Goal: Task Accomplishment & Management: Complete application form

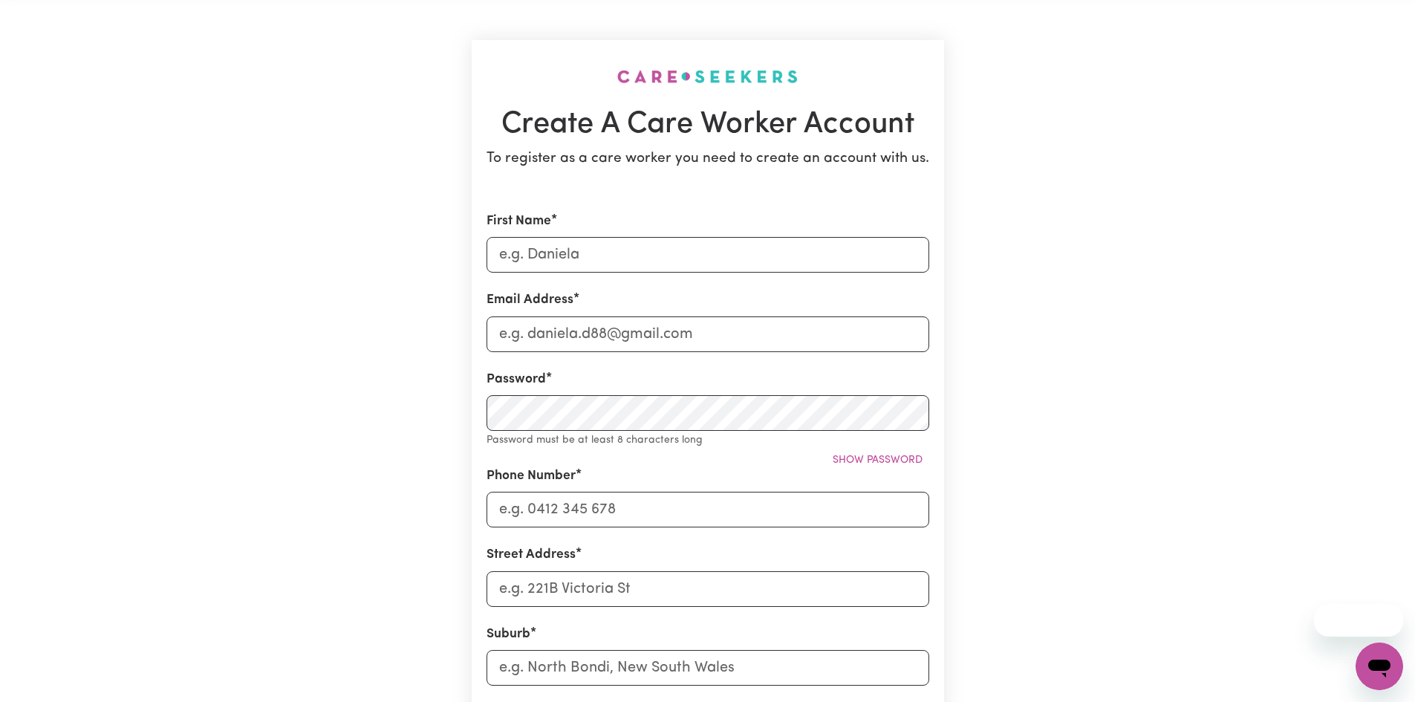
scroll to position [60, 0]
click at [643, 255] on input "First Name" at bounding box center [708, 254] width 443 height 36
type input "[PERSON_NAME]"
type input "[EMAIL_ADDRESS][DOMAIN_NAME]"
type input "0434125664"
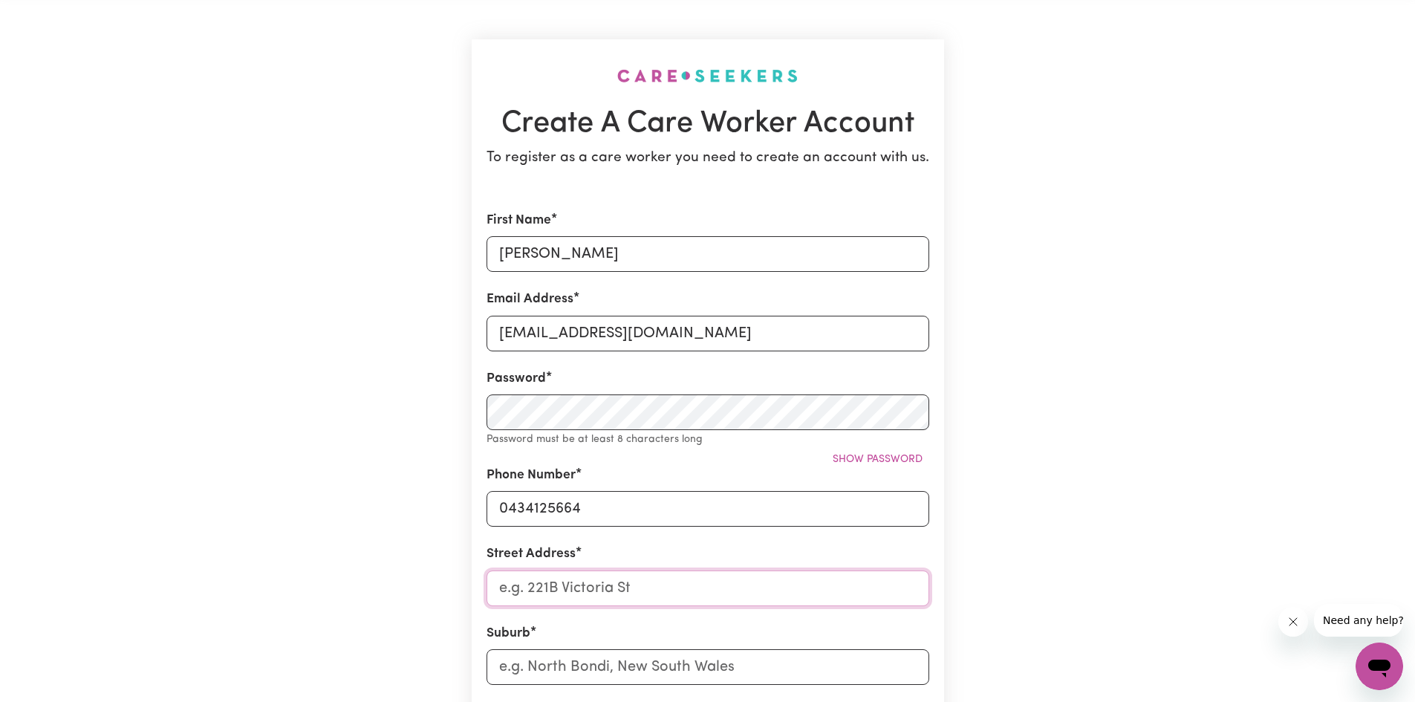
type input "[STREET_ADDRESS][PERSON_NAME]"
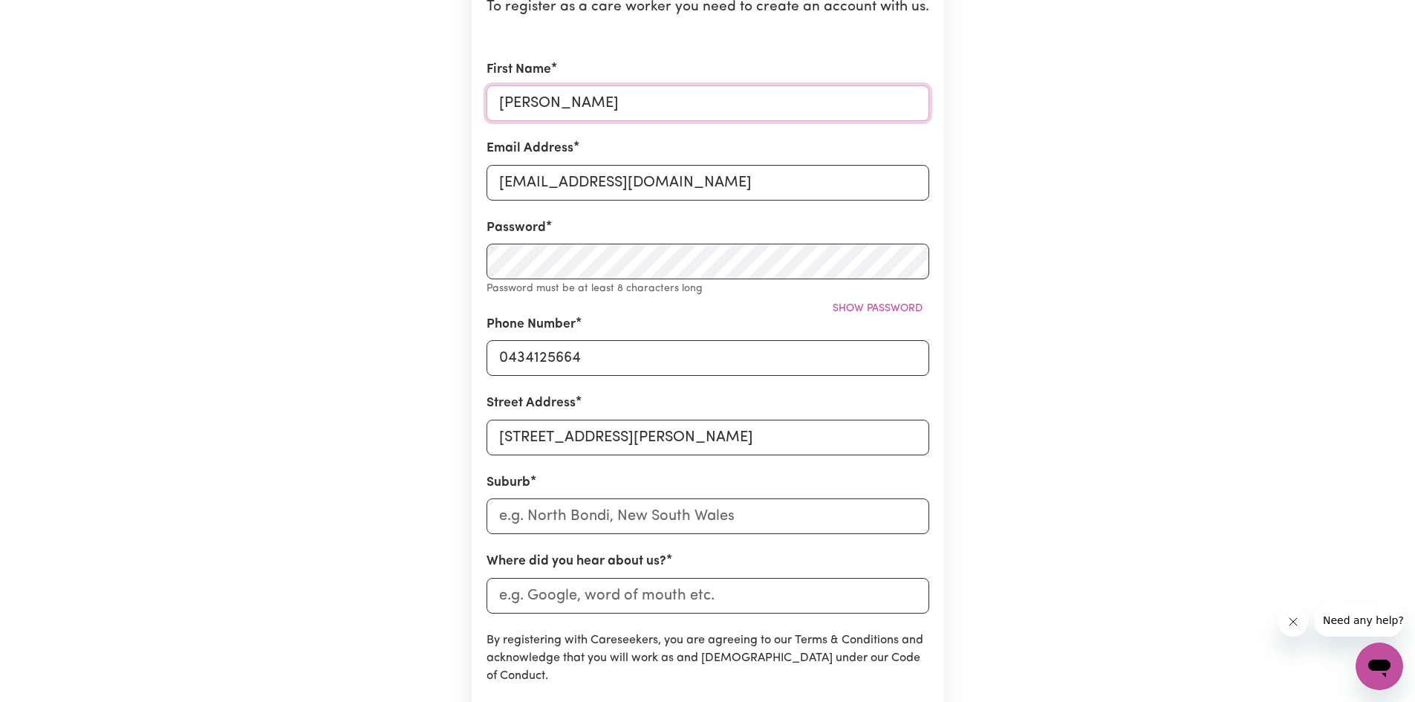
scroll to position [230, 0]
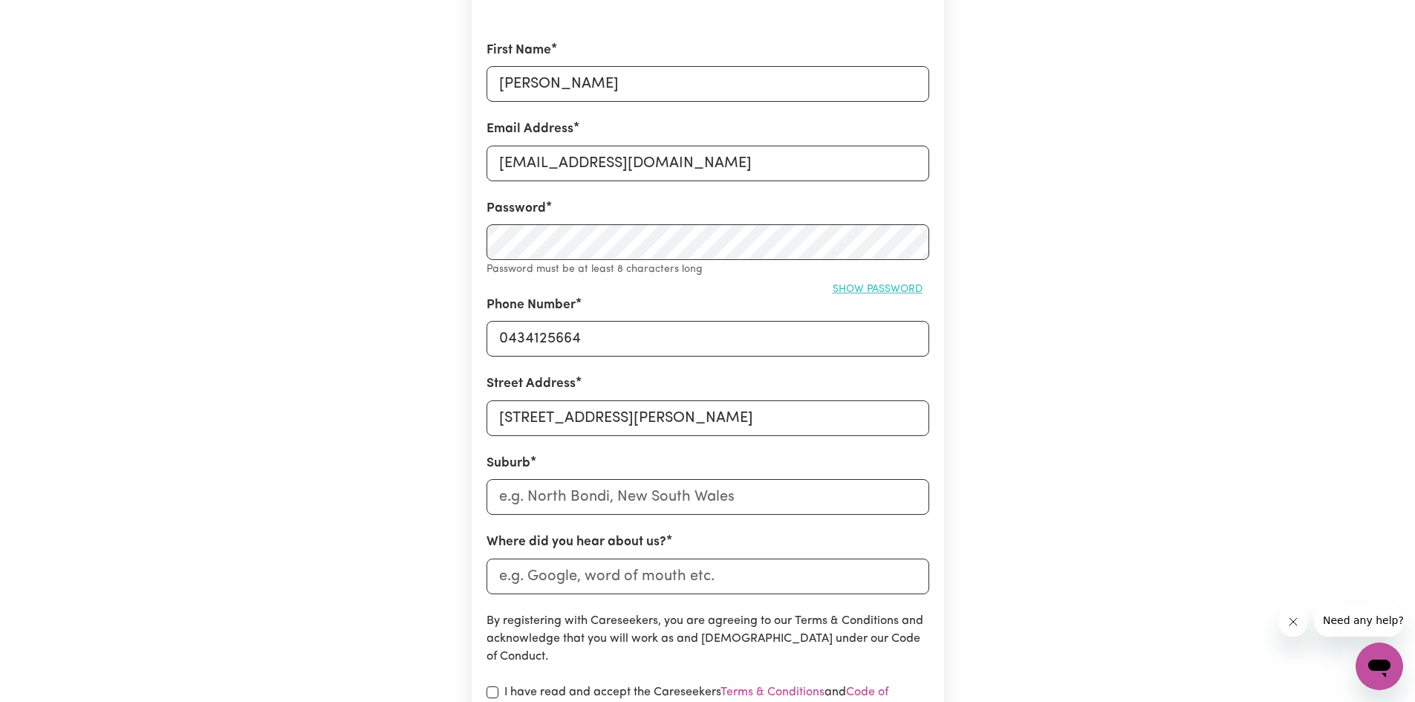
click at [859, 292] on span "Show password" at bounding box center [878, 289] width 90 height 11
click at [860, 289] on span "Hide password" at bounding box center [881, 289] width 82 height 11
click at [860, 289] on span "Show password" at bounding box center [878, 289] width 90 height 11
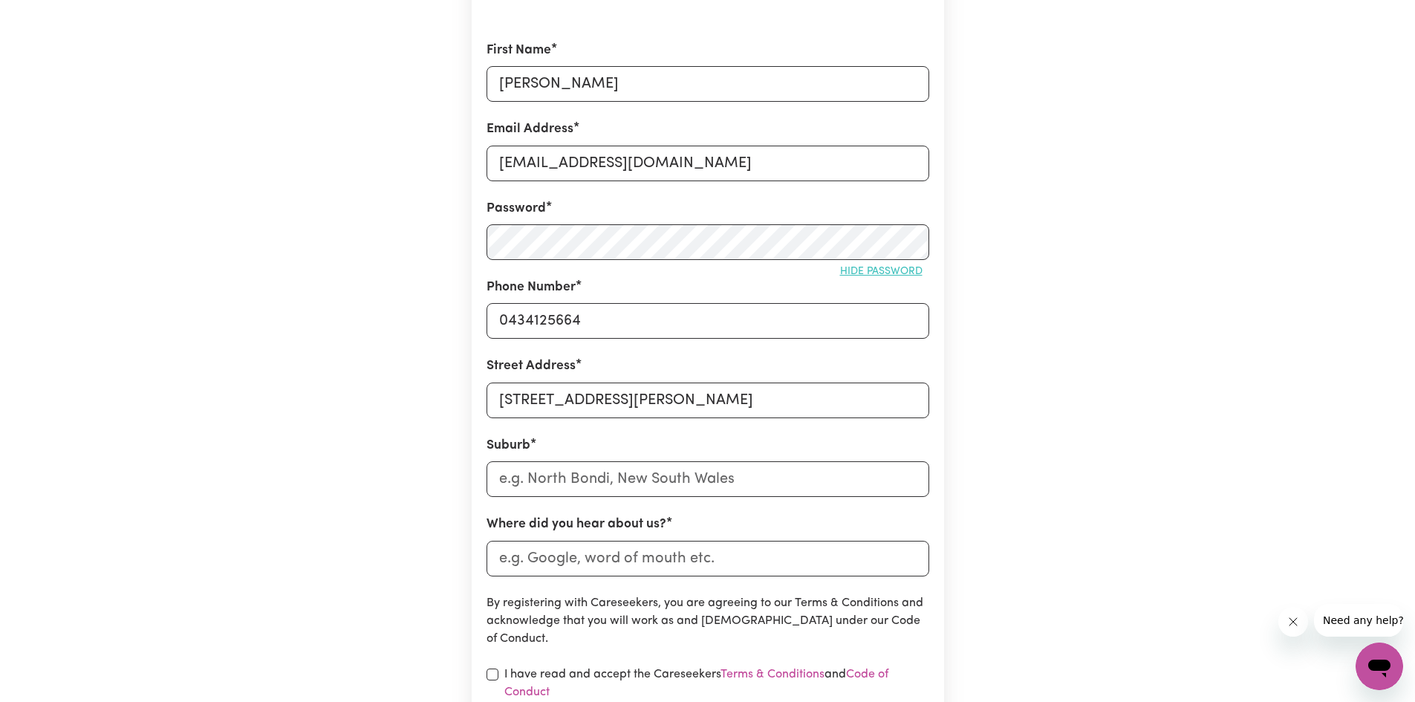
click at [909, 270] on span "Hide password" at bounding box center [881, 271] width 82 height 11
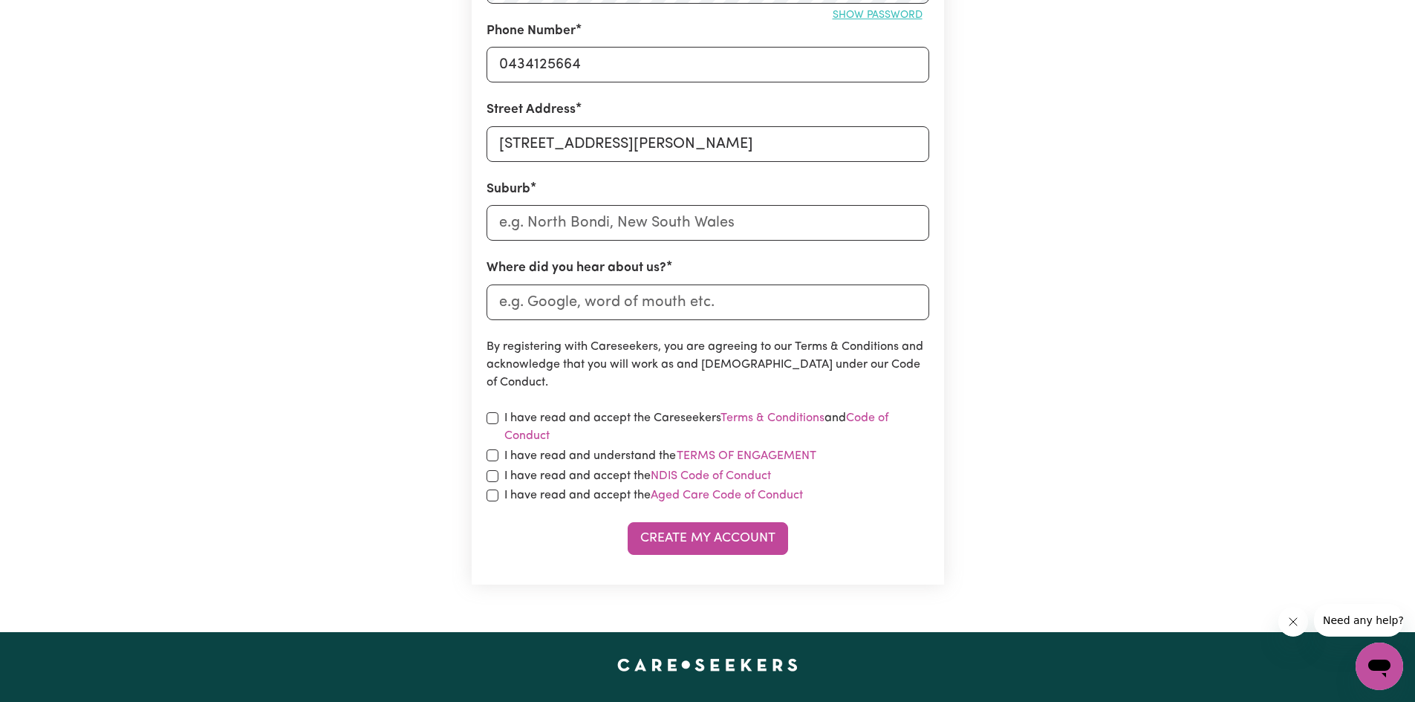
scroll to position [487, 0]
click at [833, 217] on input "text" at bounding box center [708, 222] width 443 height 36
type input "bun"
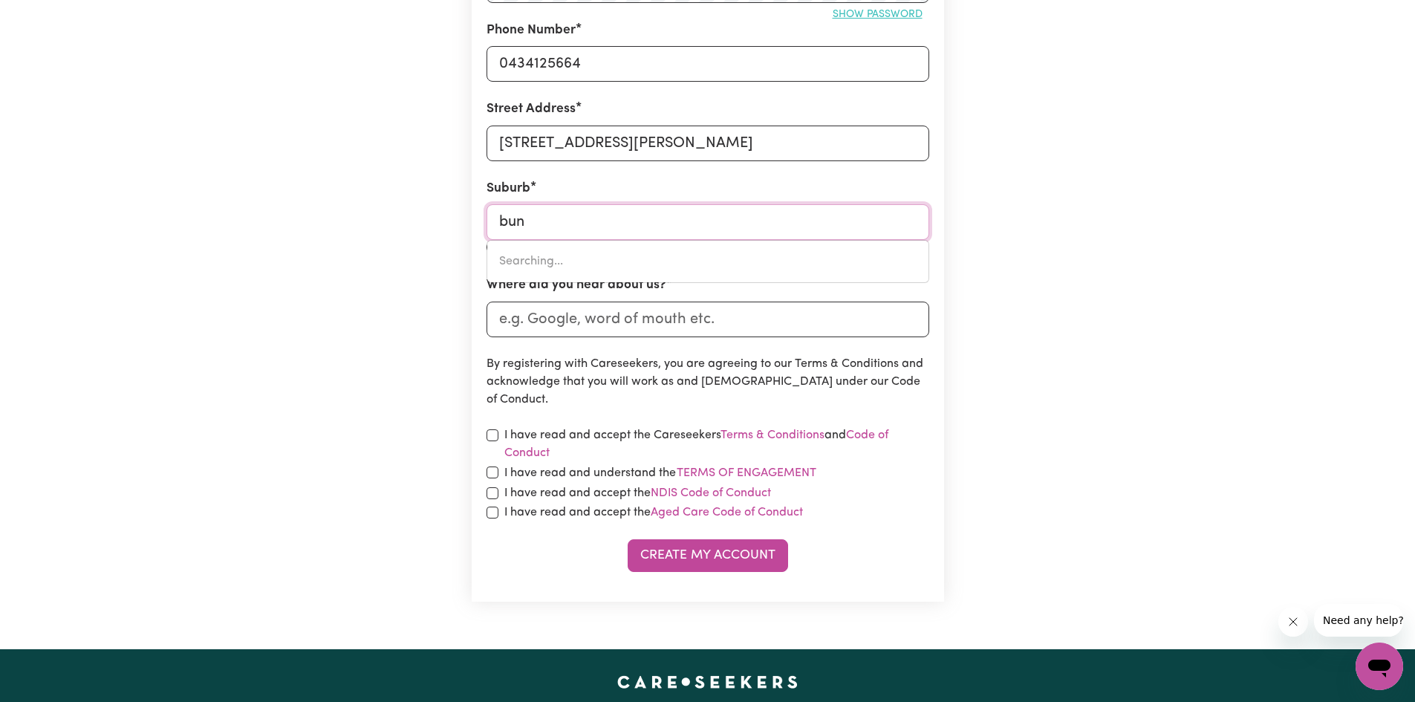
type input "bunBARTHA, [GEOGRAPHIC_DATA], 3634"
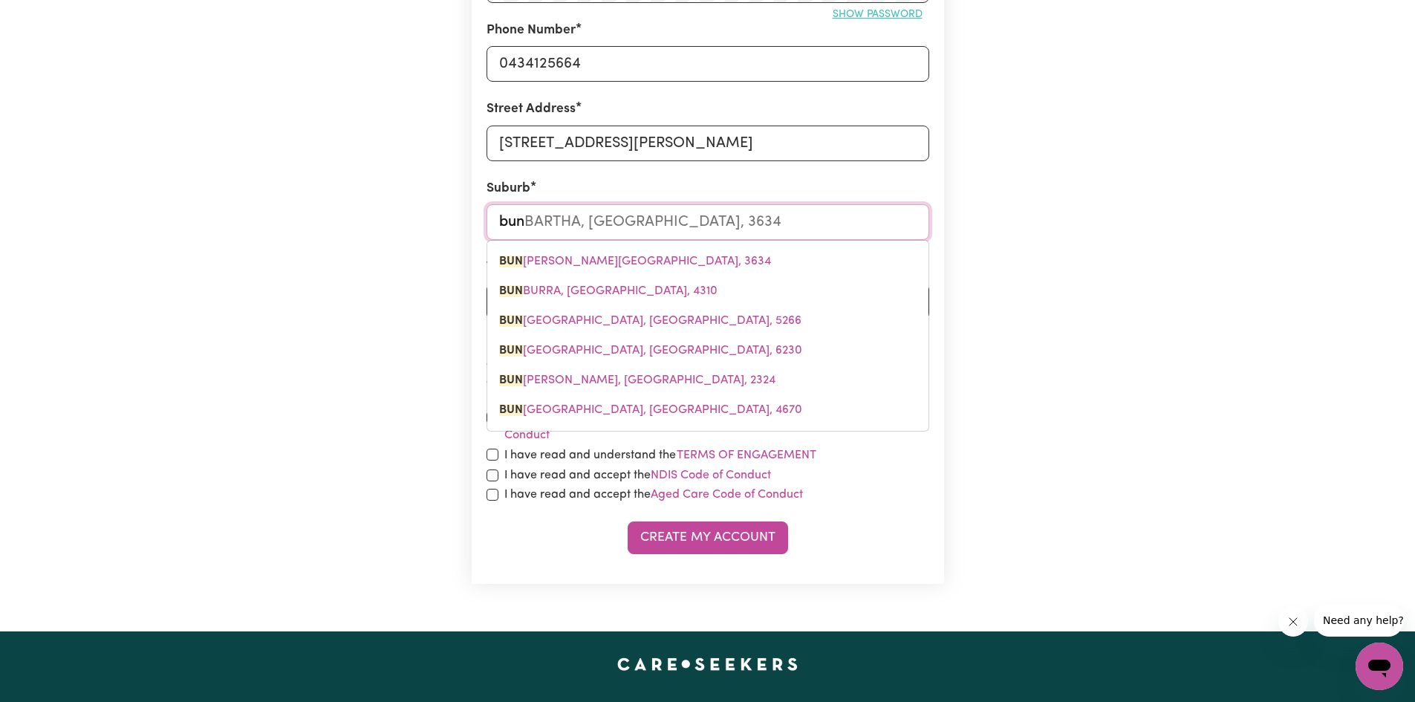
type input "bund"
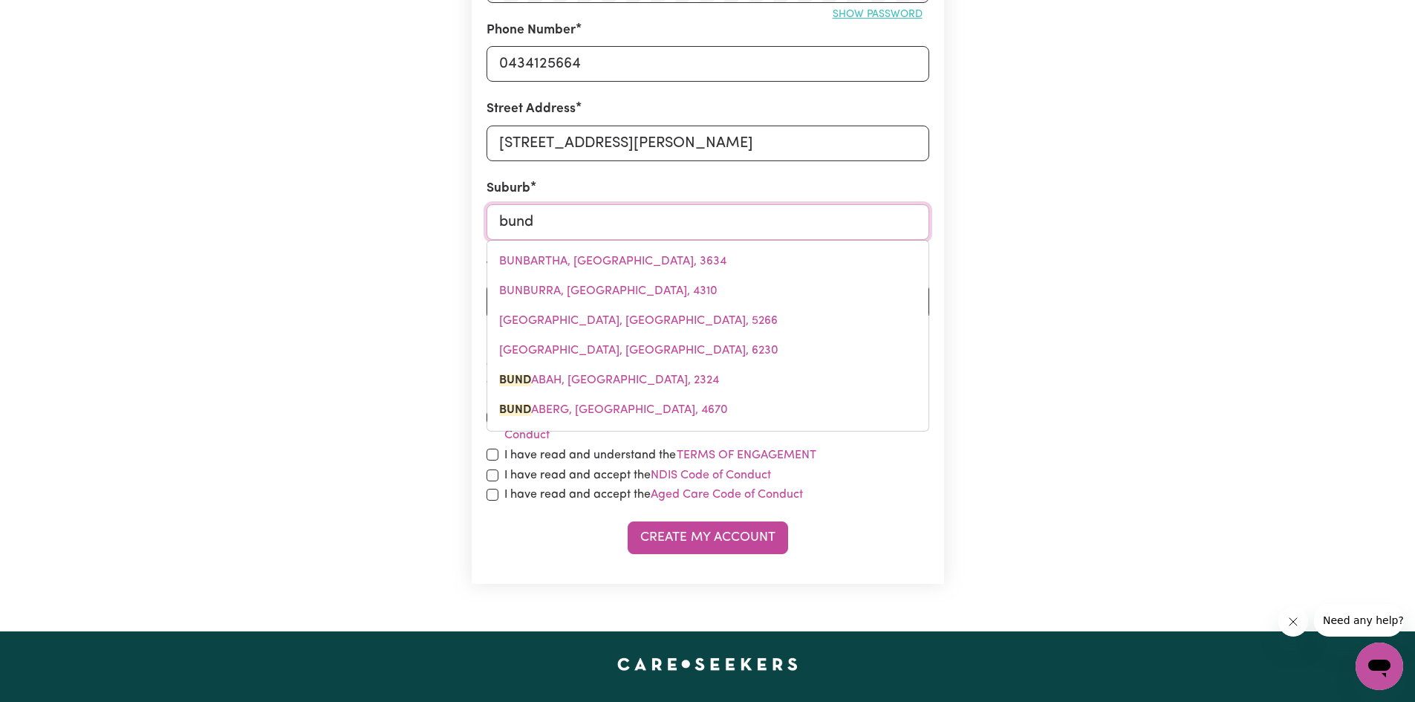
type input "bundABAH, [GEOGRAPHIC_DATA], 2324"
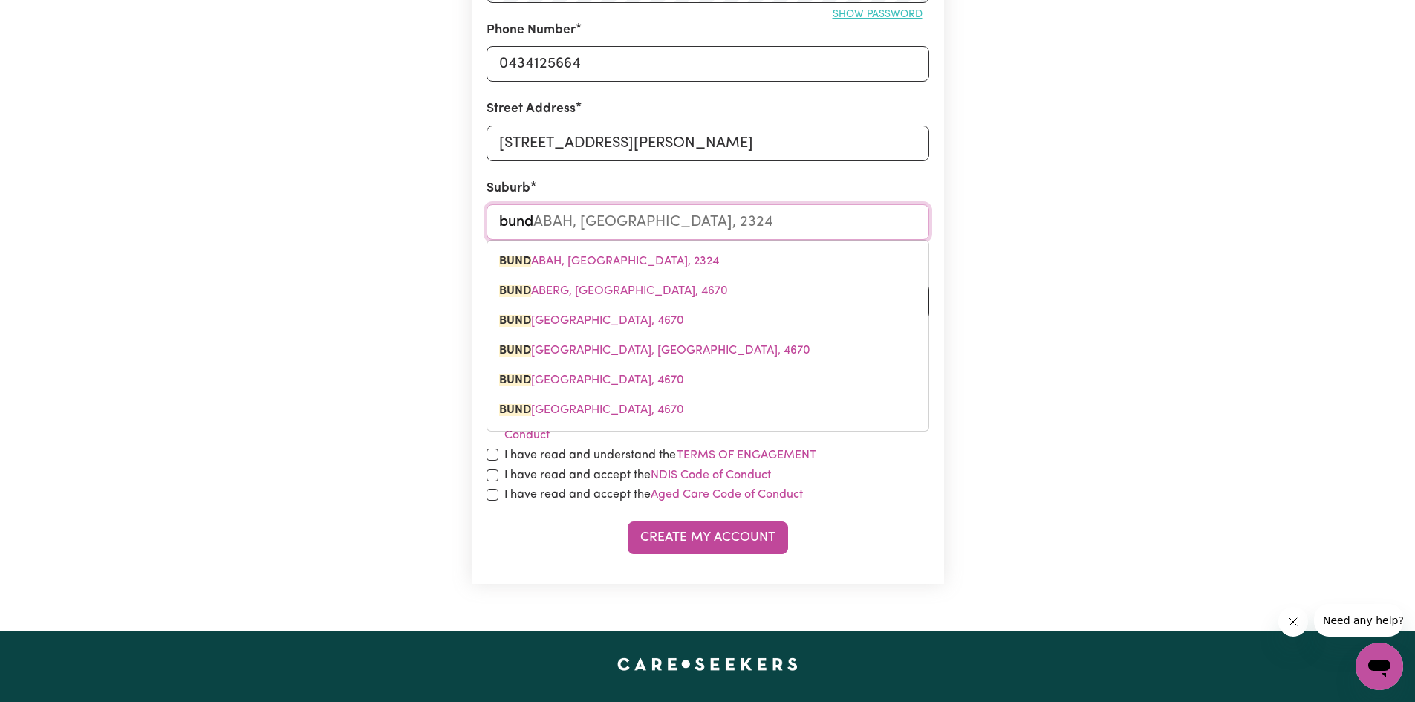
type input "bundo"
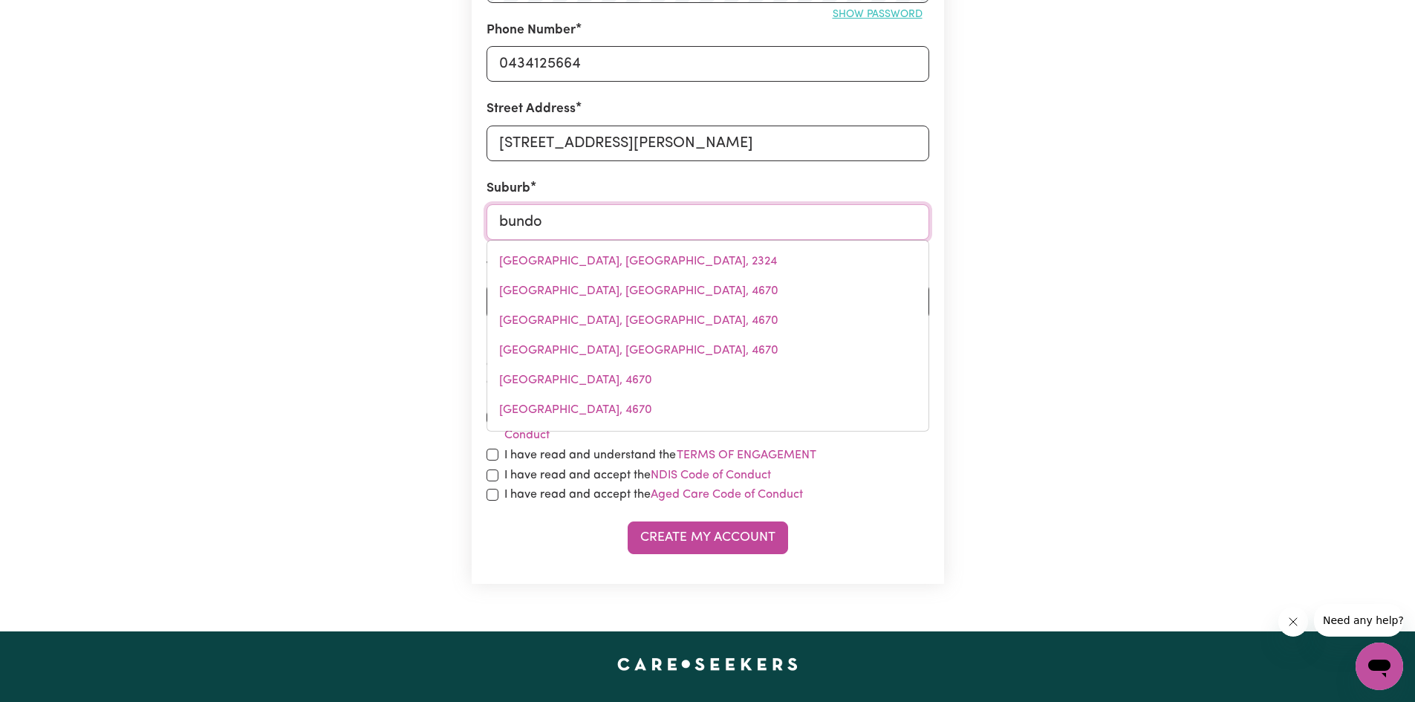
type input "bundoo"
type input "bundooK, [GEOGRAPHIC_DATA], 2422"
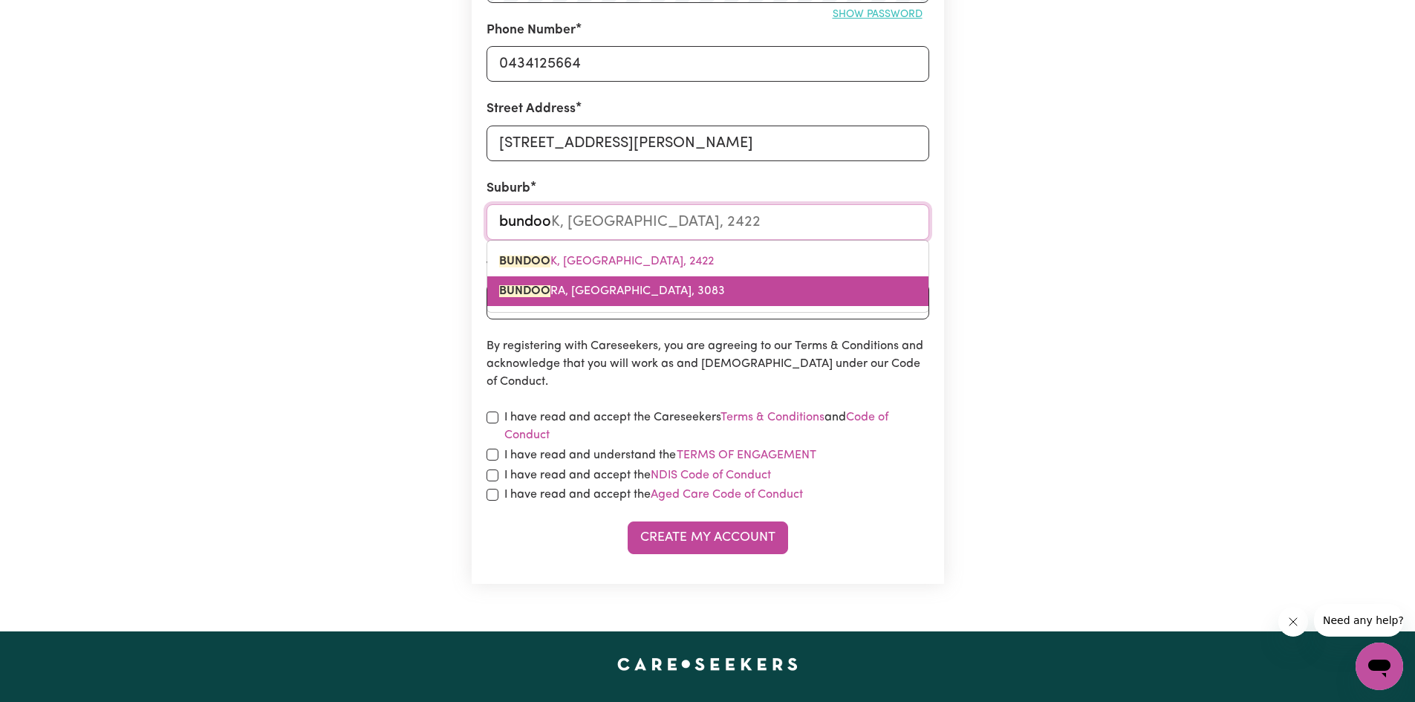
click at [781, 293] on link "BUNDOO RA, [GEOGRAPHIC_DATA], 3083" at bounding box center [707, 291] width 441 height 30
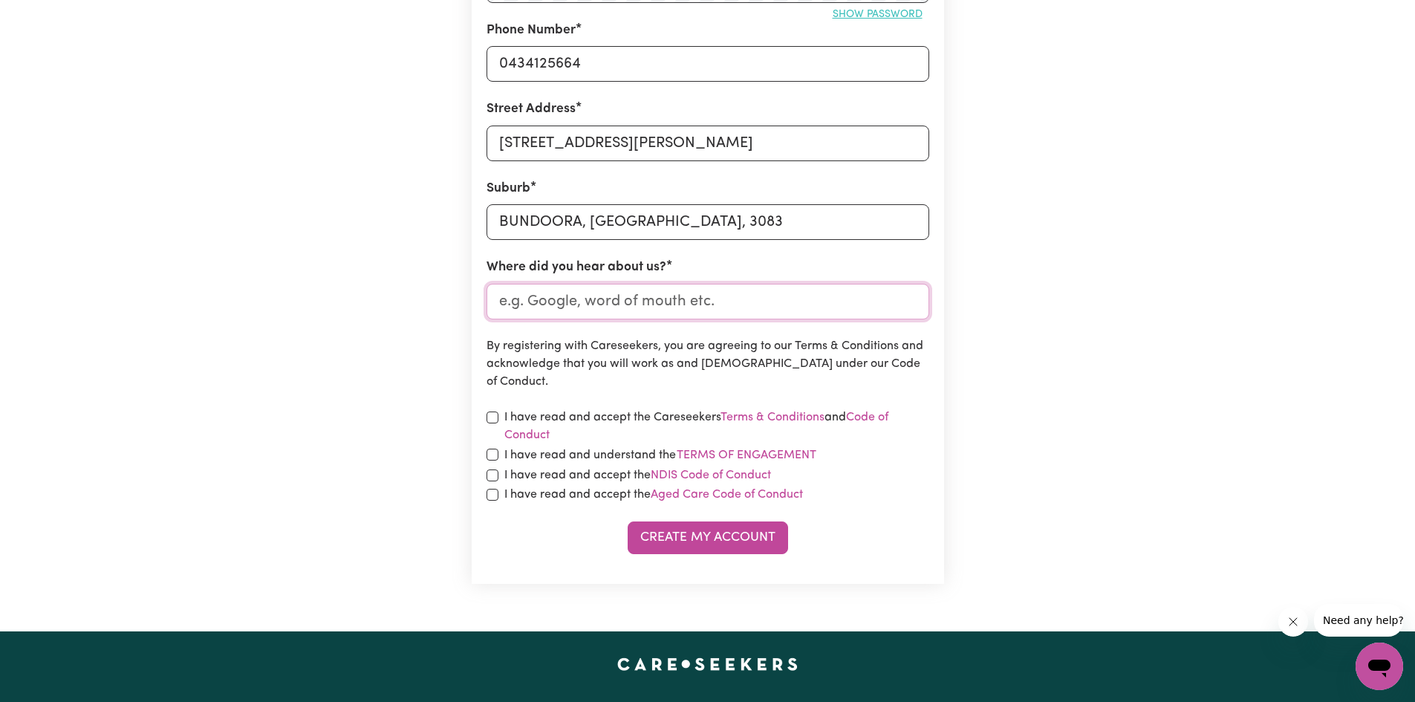
click at [770, 301] on input "Where did you hear about us?" at bounding box center [708, 302] width 443 height 36
type input "indeed"
click at [495, 414] on input "checkbox" at bounding box center [493, 418] width 12 height 12
checkbox input "true"
click at [498, 458] on input "checkbox" at bounding box center [493, 455] width 12 height 12
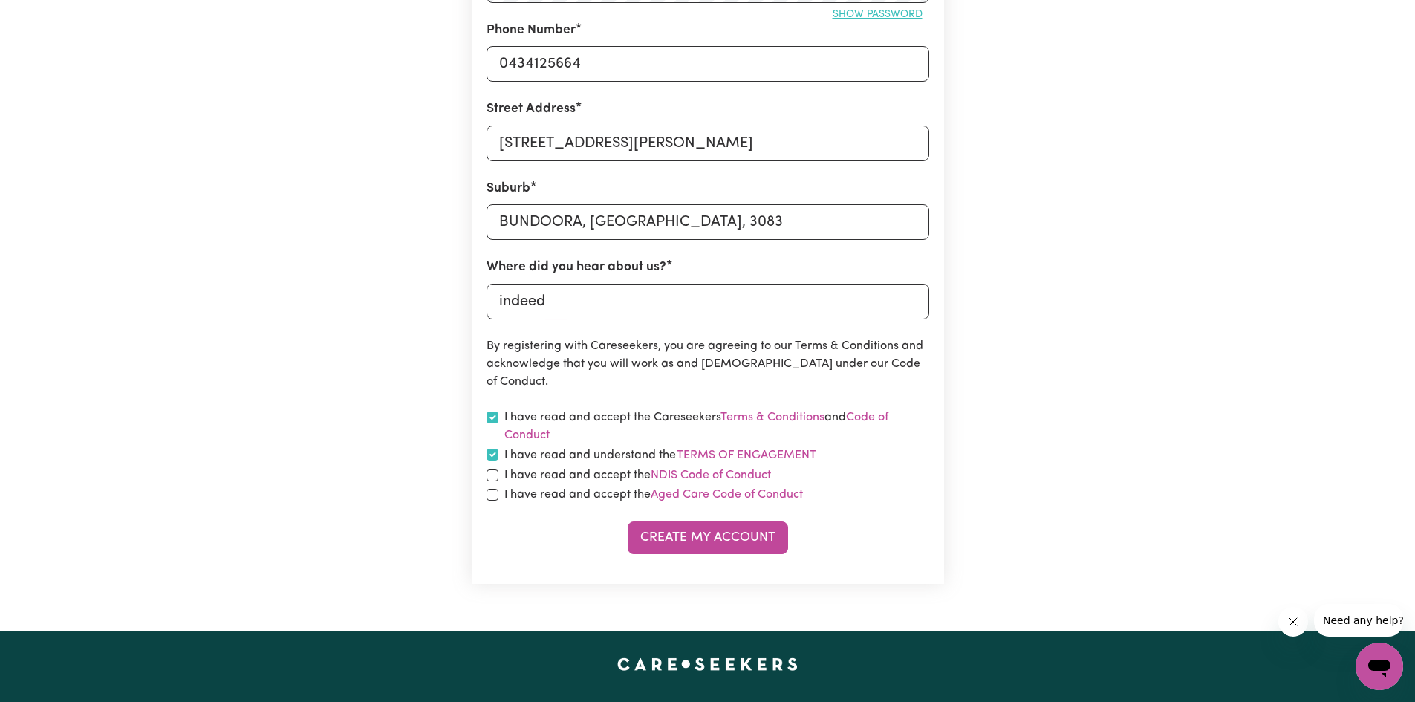
checkbox input "true"
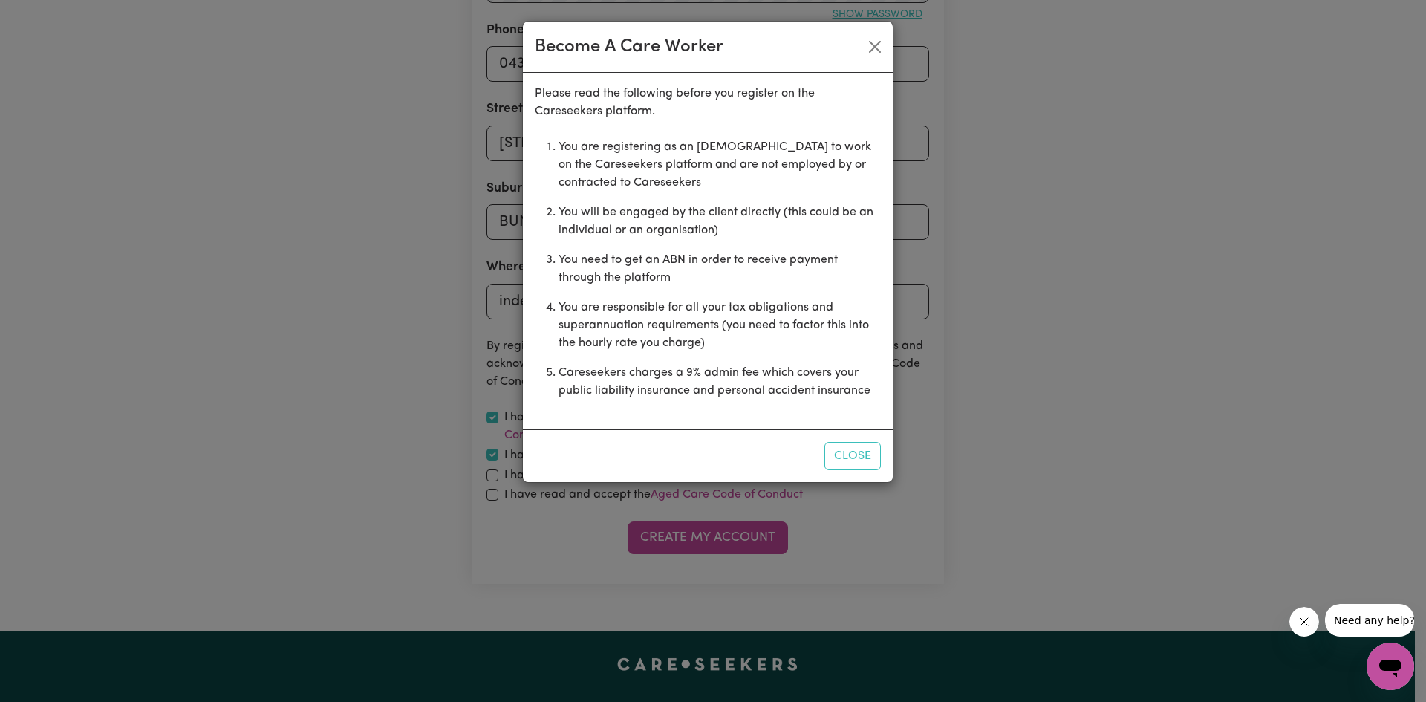
click at [497, 475] on div "Become A Care Worker Please read the following before you register on the Cares…" at bounding box center [713, 351] width 1426 height 702
click at [836, 452] on button "Close" at bounding box center [853, 456] width 56 height 28
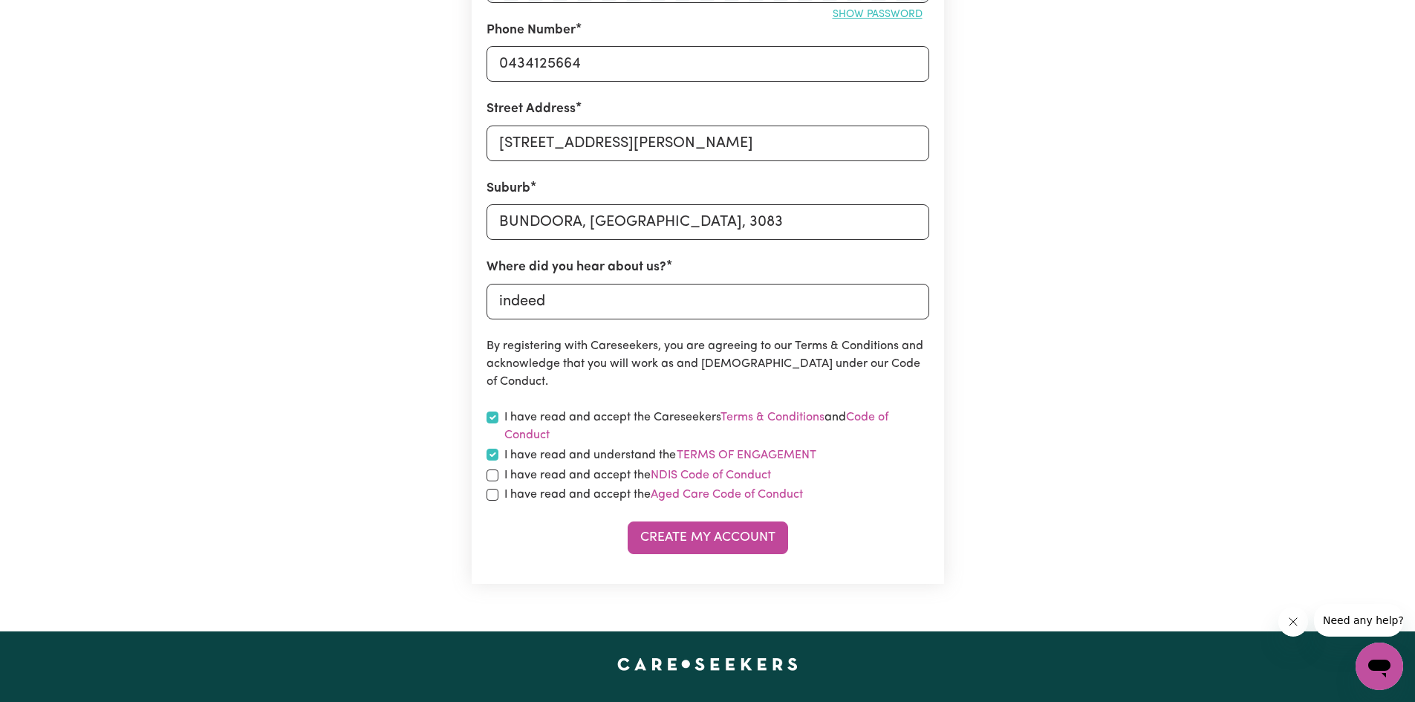
click at [501, 481] on div "I have read and accept the NDIS Code of Conduct" at bounding box center [708, 475] width 443 height 18
click at [495, 479] on input "checkbox" at bounding box center [493, 475] width 12 height 12
checkbox input "true"
click at [493, 497] on input "checkbox" at bounding box center [493, 495] width 12 height 12
checkbox input "true"
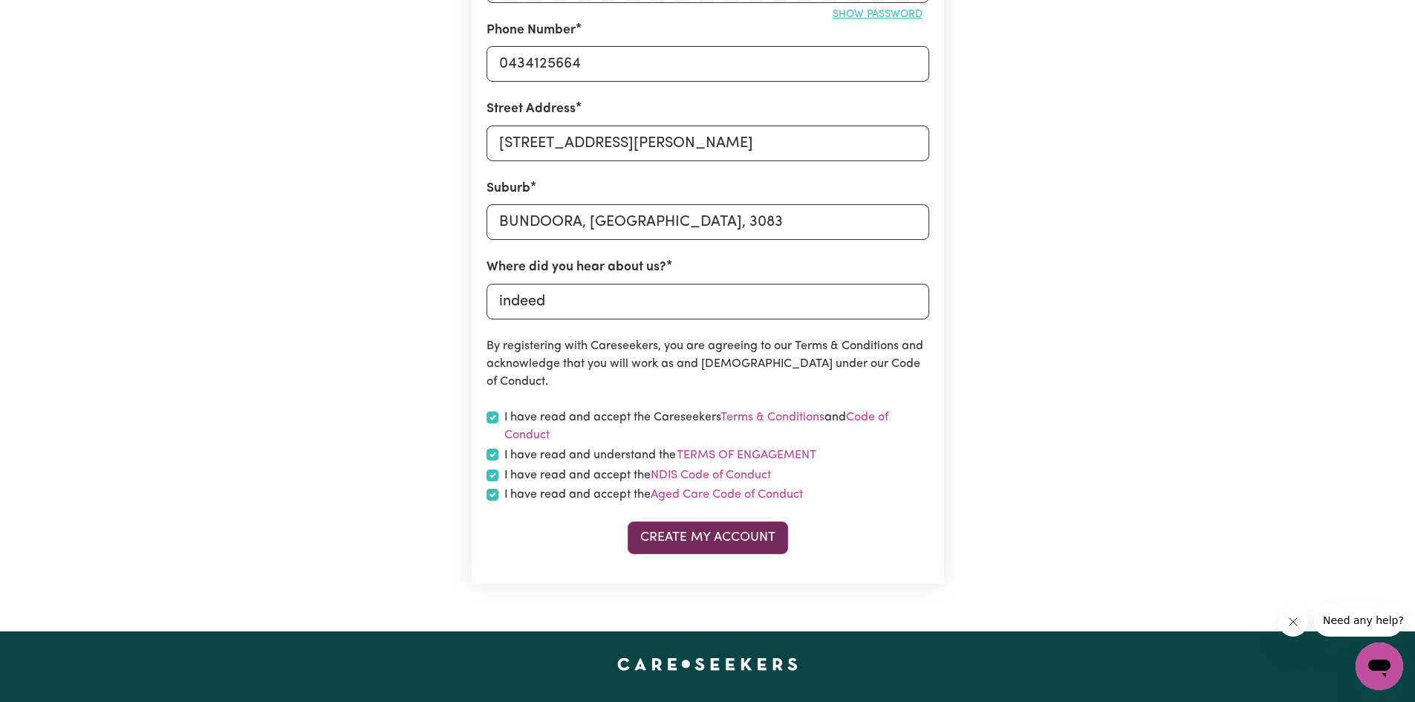
click at [645, 539] on button "Create My Account" at bounding box center [708, 537] width 160 height 33
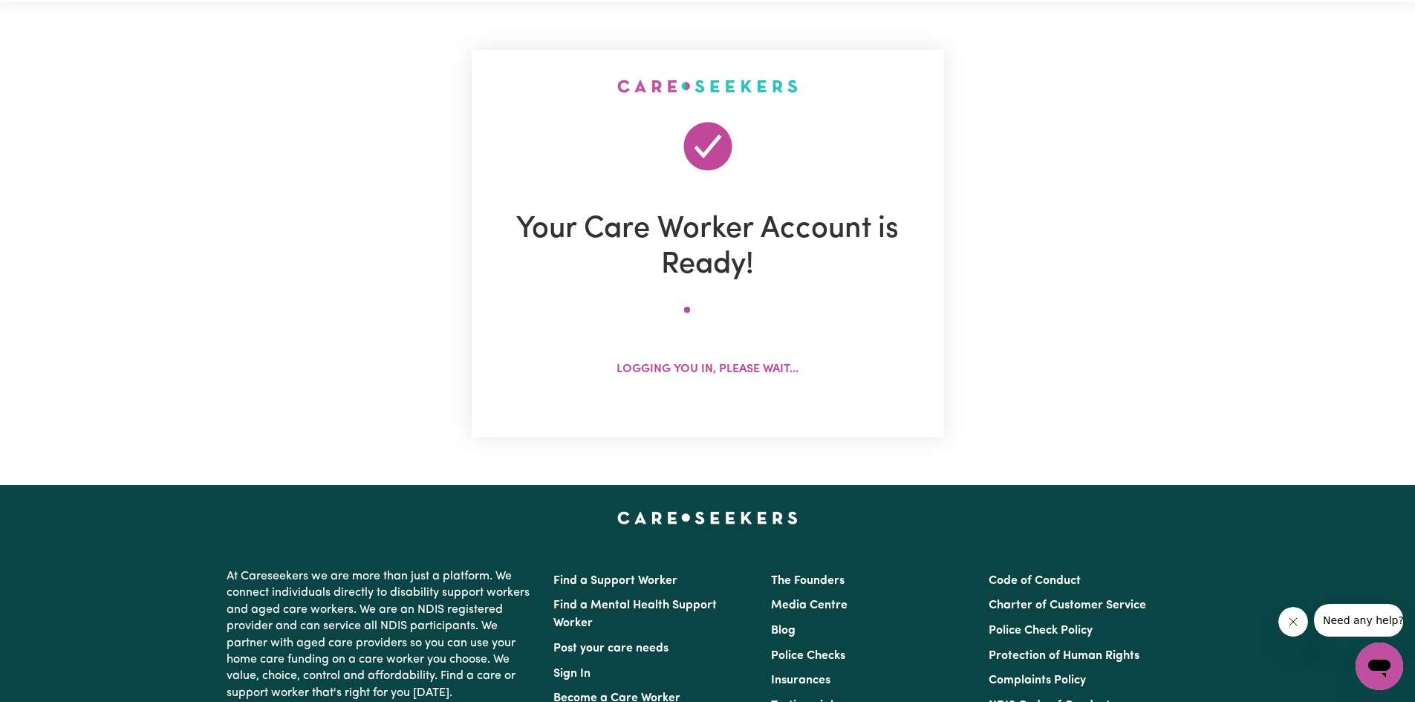
scroll to position [0, 0]
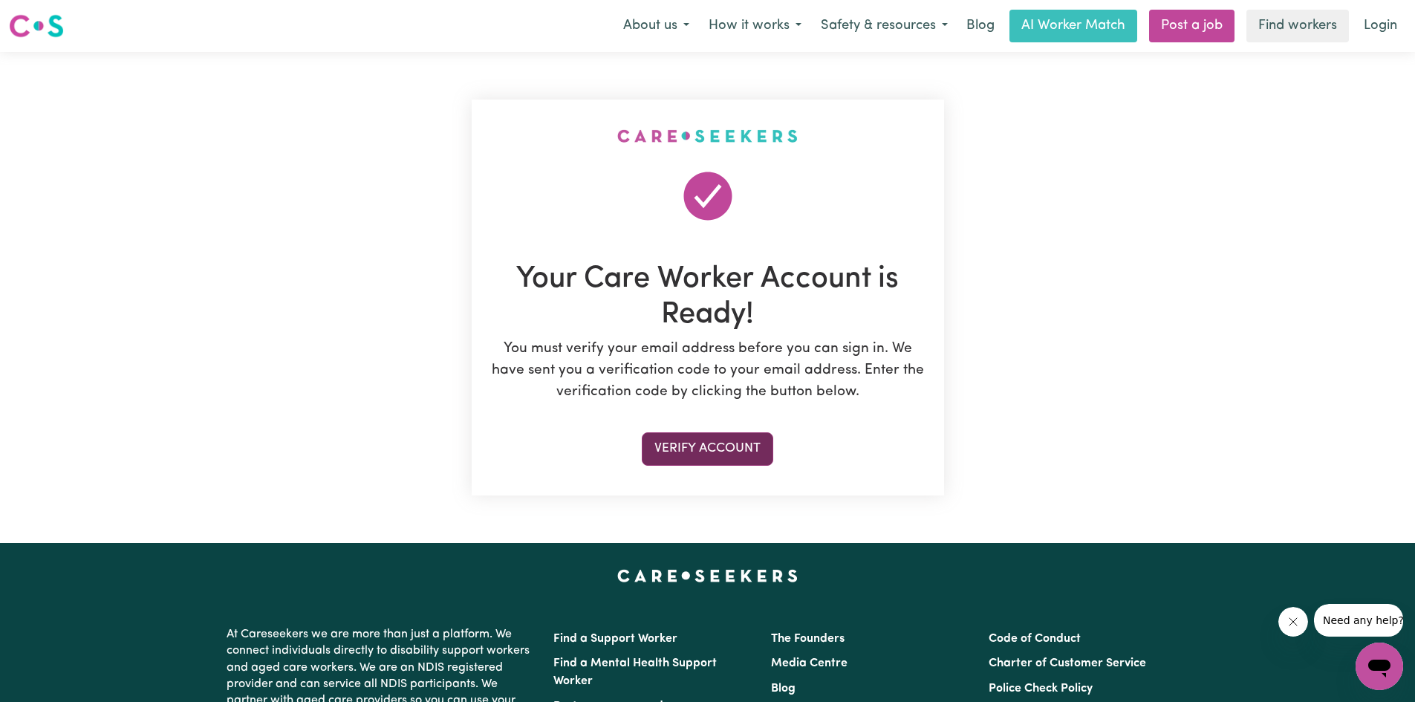
click at [752, 453] on button "Verify Account" at bounding box center [707, 448] width 131 height 33
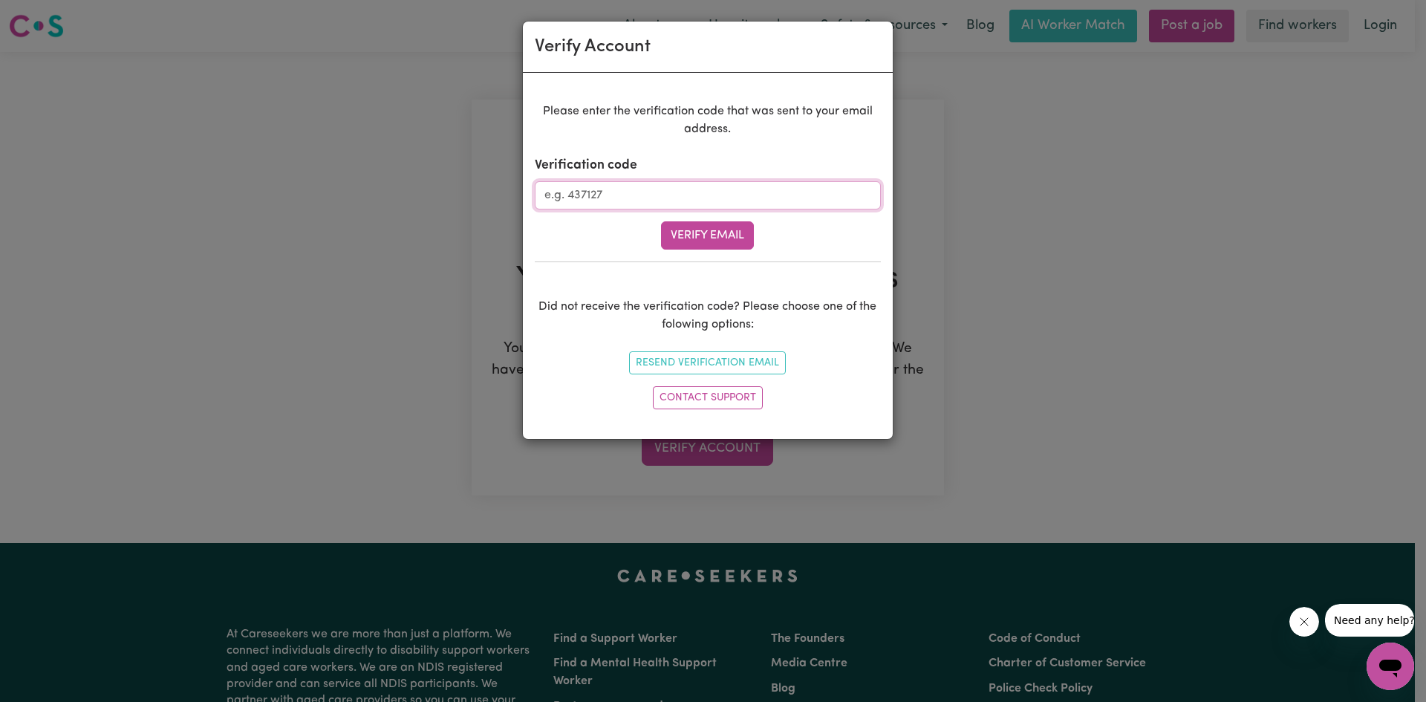
click at [733, 187] on input "Verification code" at bounding box center [708, 195] width 346 height 28
paste input "889929"
type input "889929"
click at [710, 235] on button "Verify Email" at bounding box center [707, 235] width 93 height 28
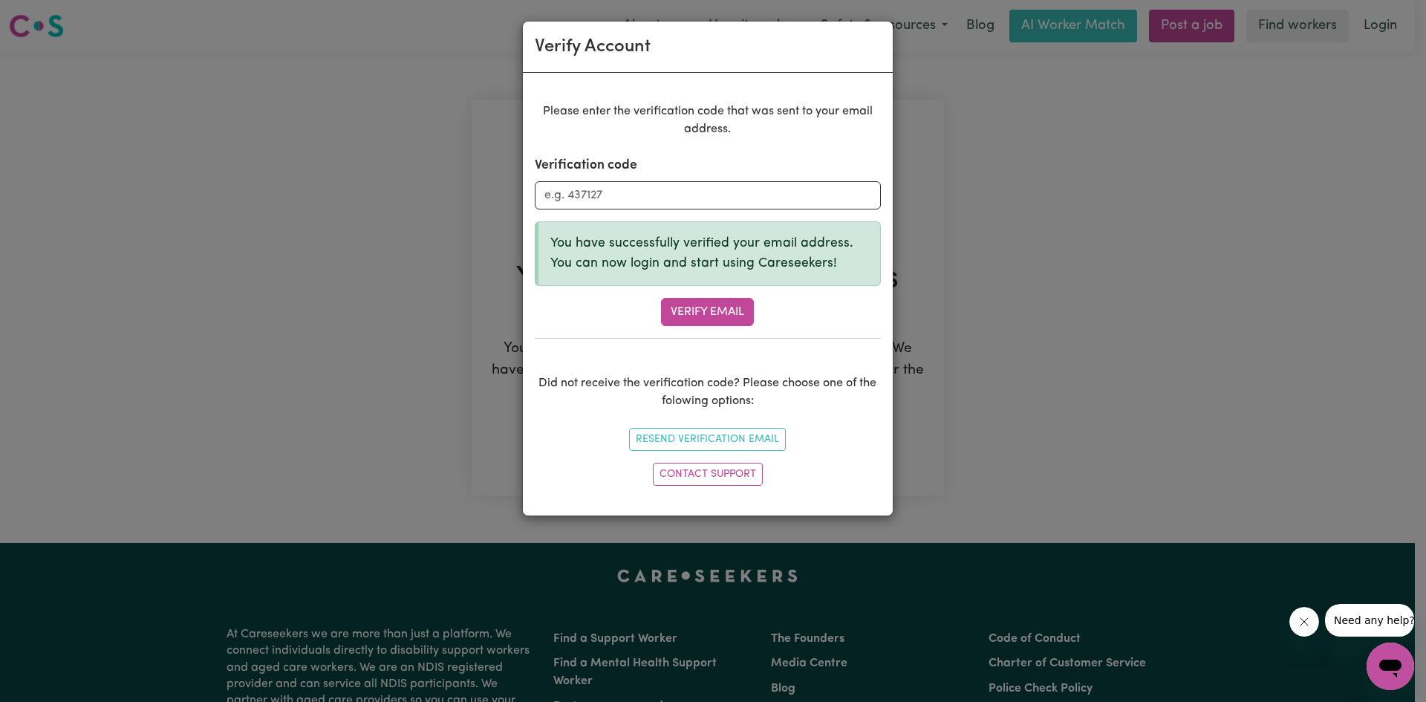
click at [1002, 316] on div "Verify Account Please enter the verification code that was sent to your email a…" at bounding box center [713, 351] width 1426 height 702
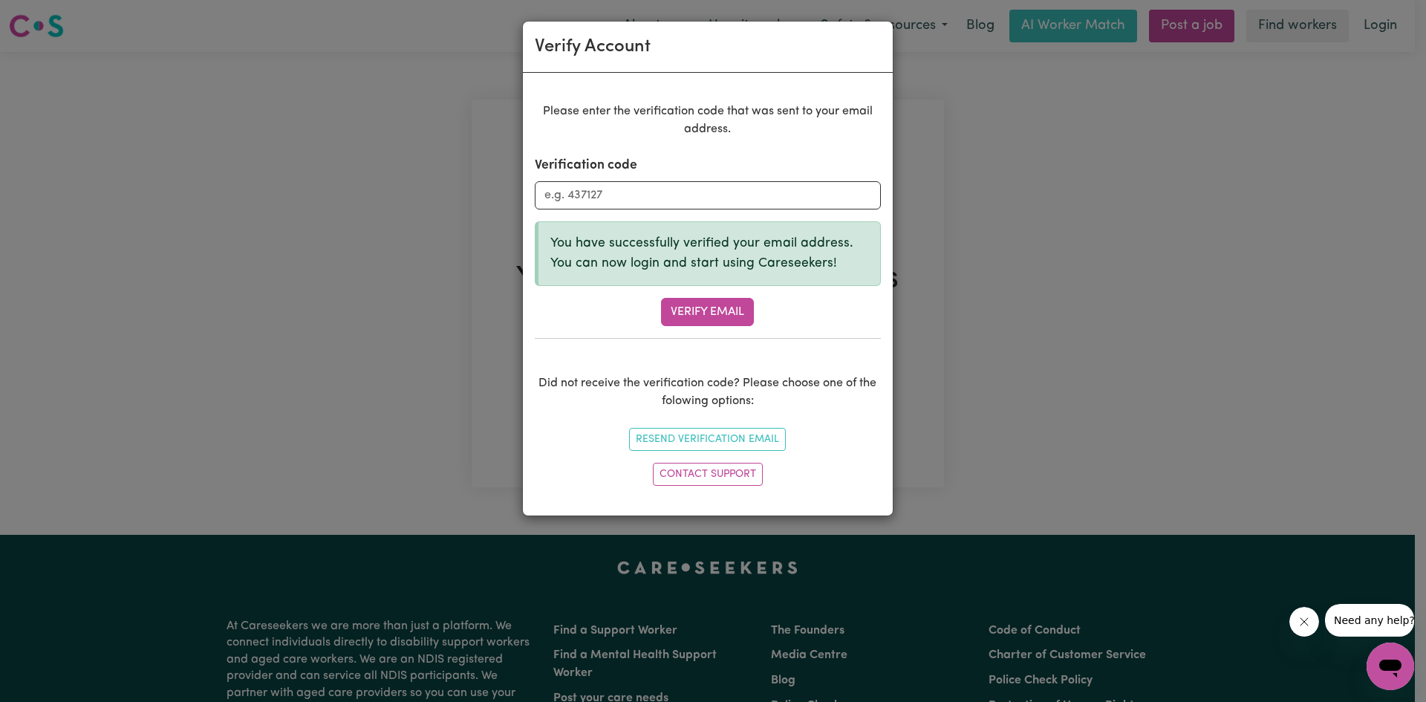
click at [1002, 316] on div "Verify Account Please enter the verification code that was sent to your email a…" at bounding box center [713, 351] width 1426 height 702
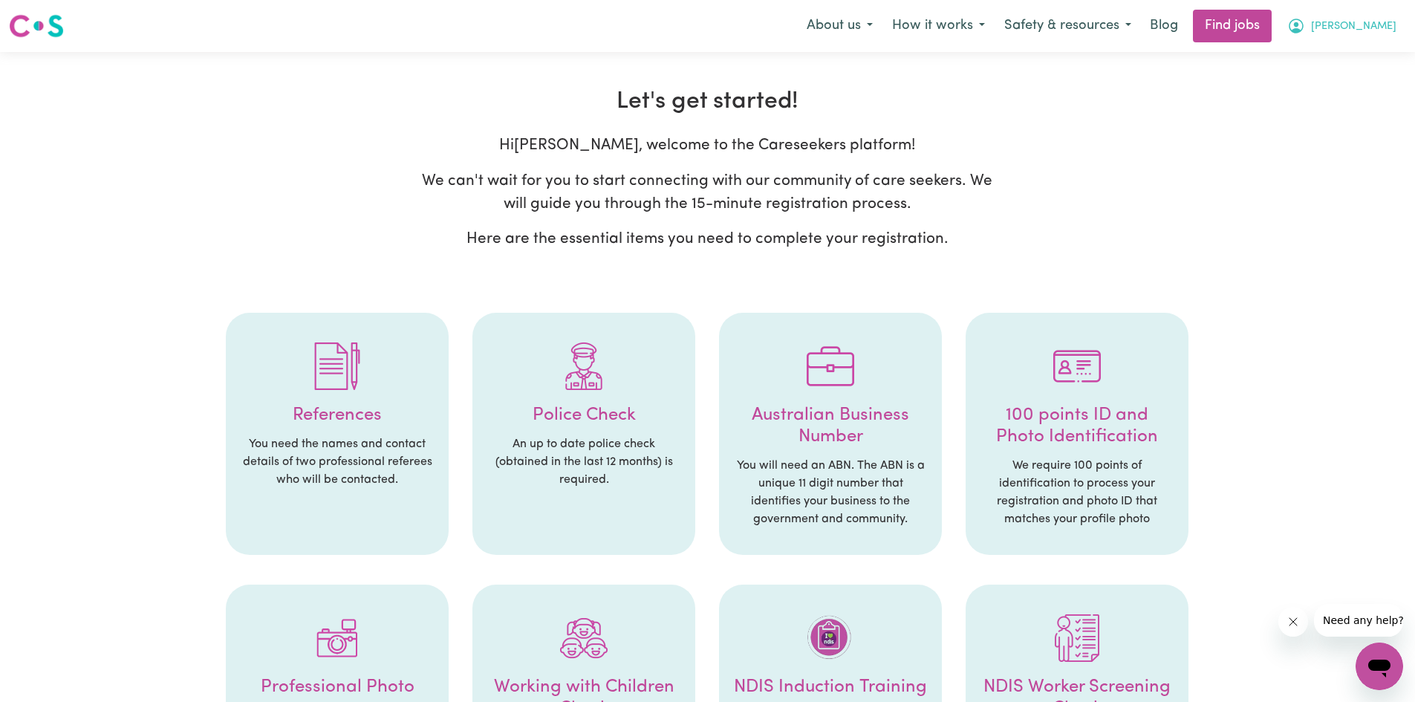
click at [1379, 20] on span "[PERSON_NAME]" at bounding box center [1353, 27] width 85 height 16
click at [1364, 65] on link "My Account" at bounding box center [1346, 58] width 117 height 28
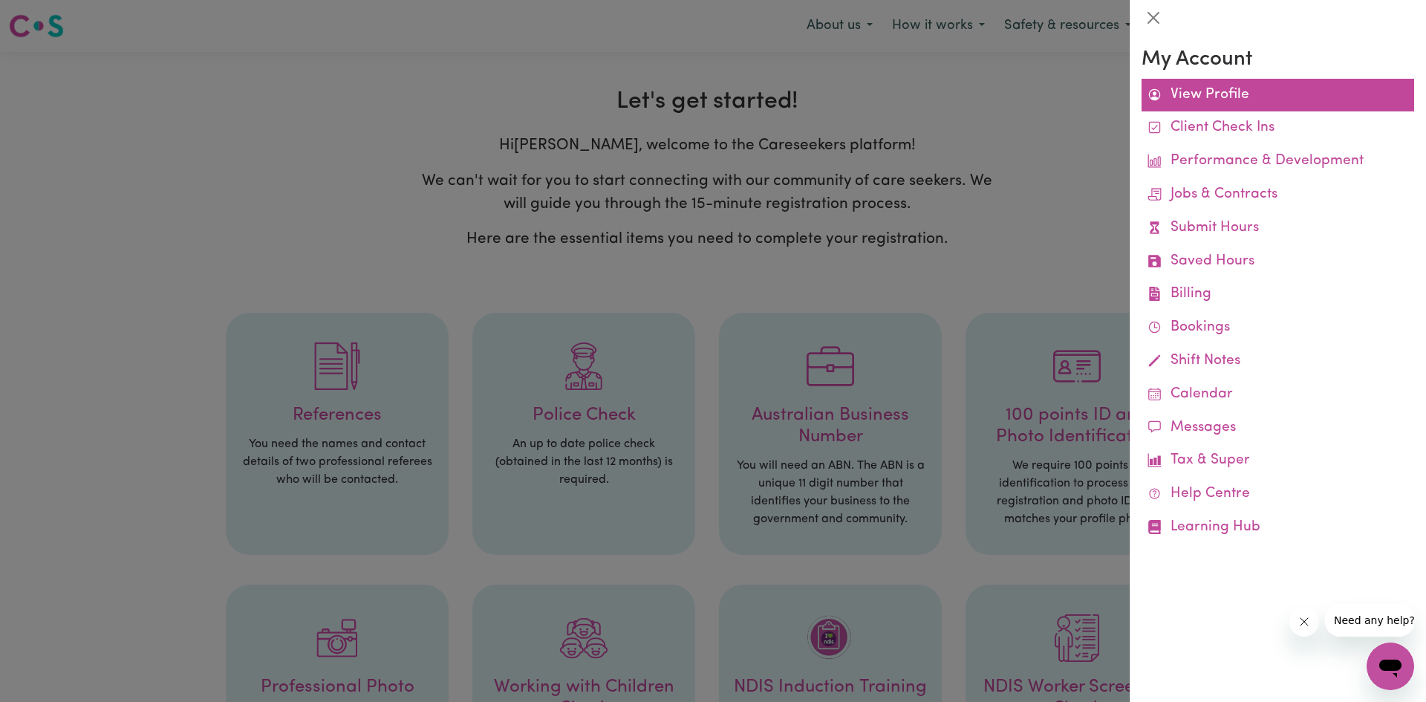
click at [1206, 92] on link "View Profile" at bounding box center [1278, 95] width 273 height 33
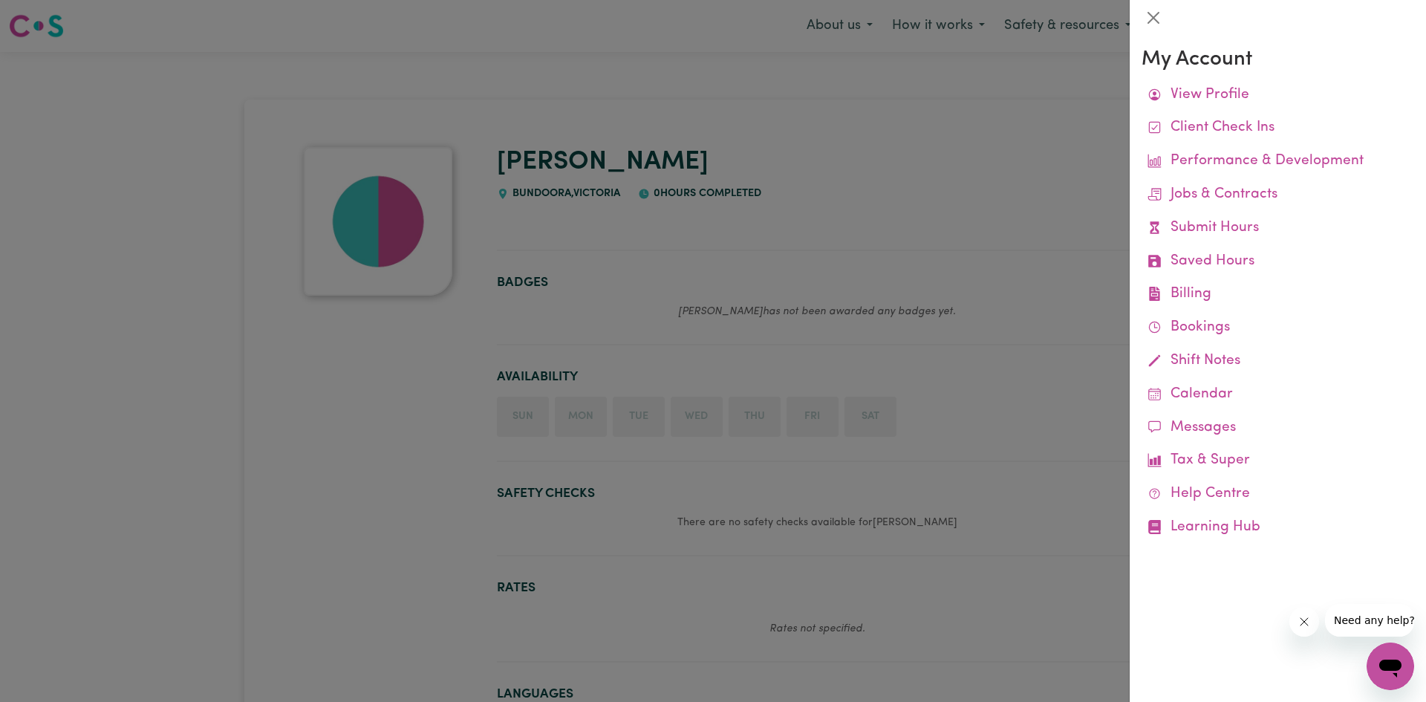
click at [1009, 342] on div at bounding box center [713, 351] width 1426 height 702
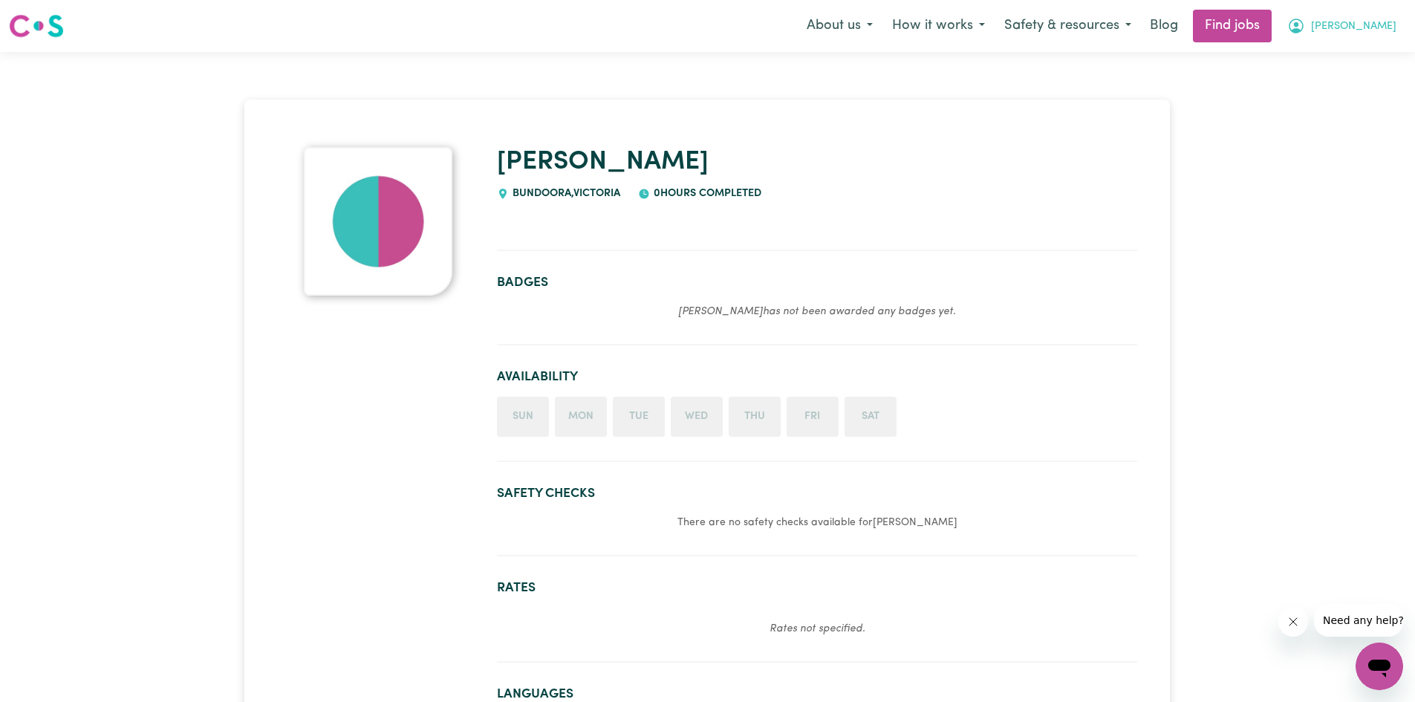
click at [1364, 25] on button "[PERSON_NAME]" at bounding box center [1342, 25] width 129 height 31
click at [1348, 86] on link "My Dashboard" at bounding box center [1346, 85] width 117 height 28
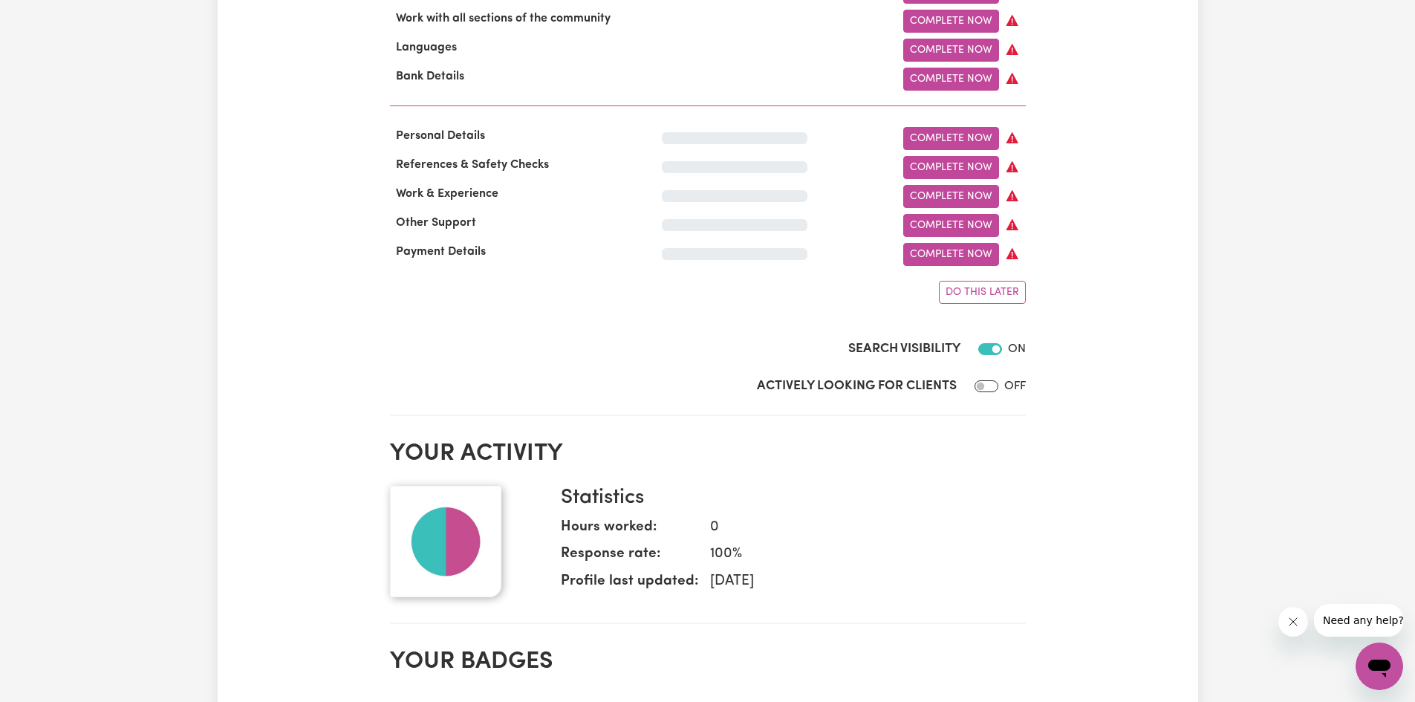
scroll to position [948, 0]
click at [986, 391] on input "Actively Looking for Clients" at bounding box center [987, 385] width 24 height 12
checkbox input "true"
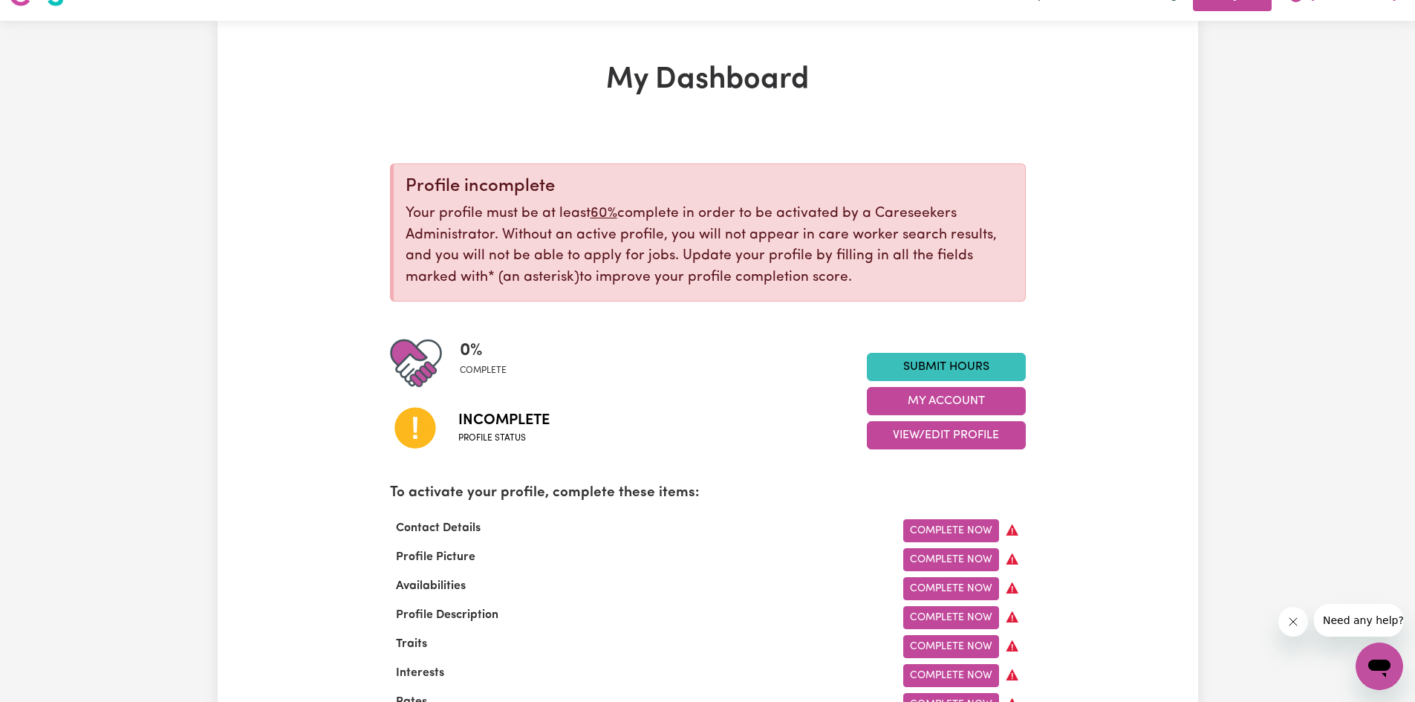
scroll to position [0, 0]
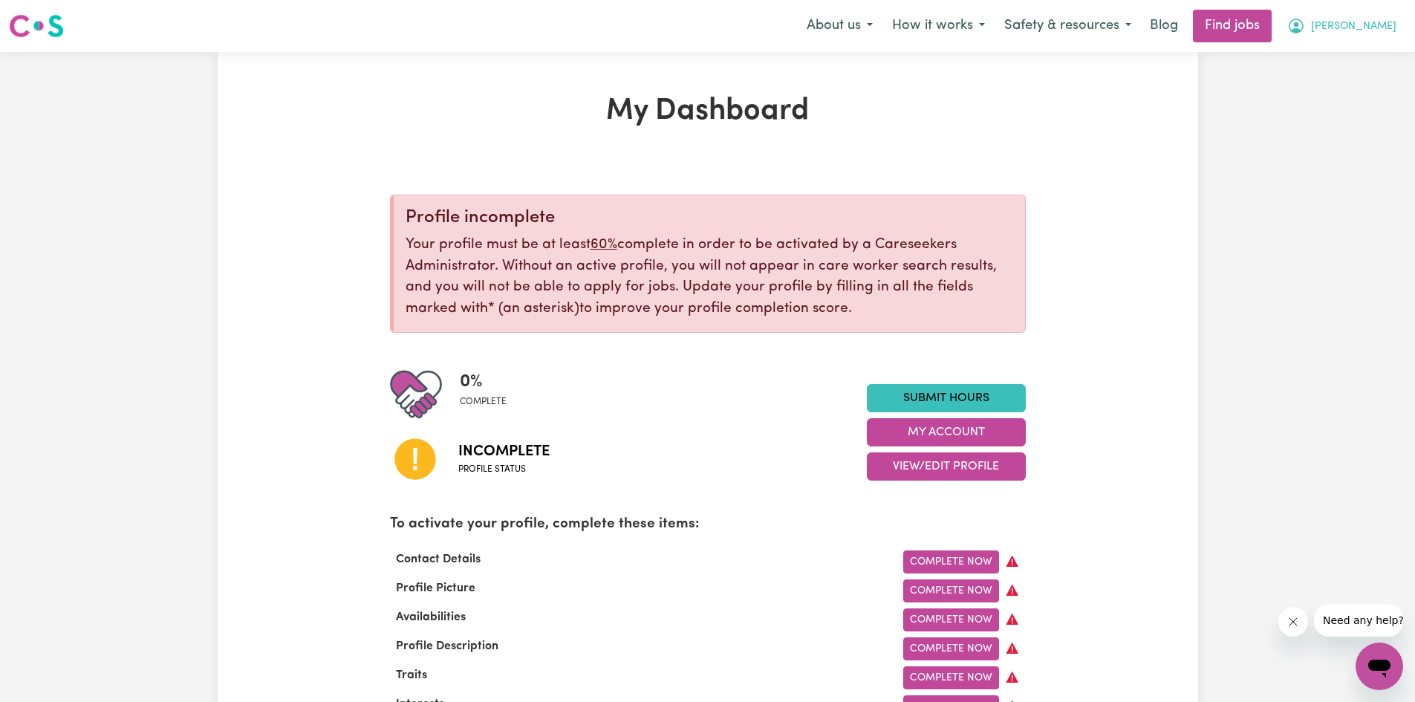
click at [1305, 21] on icon "My Account" at bounding box center [1296, 26] width 18 height 18
click at [1348, 105] on link "Logout" at bounding box center [1346, 114] width 117 height 28
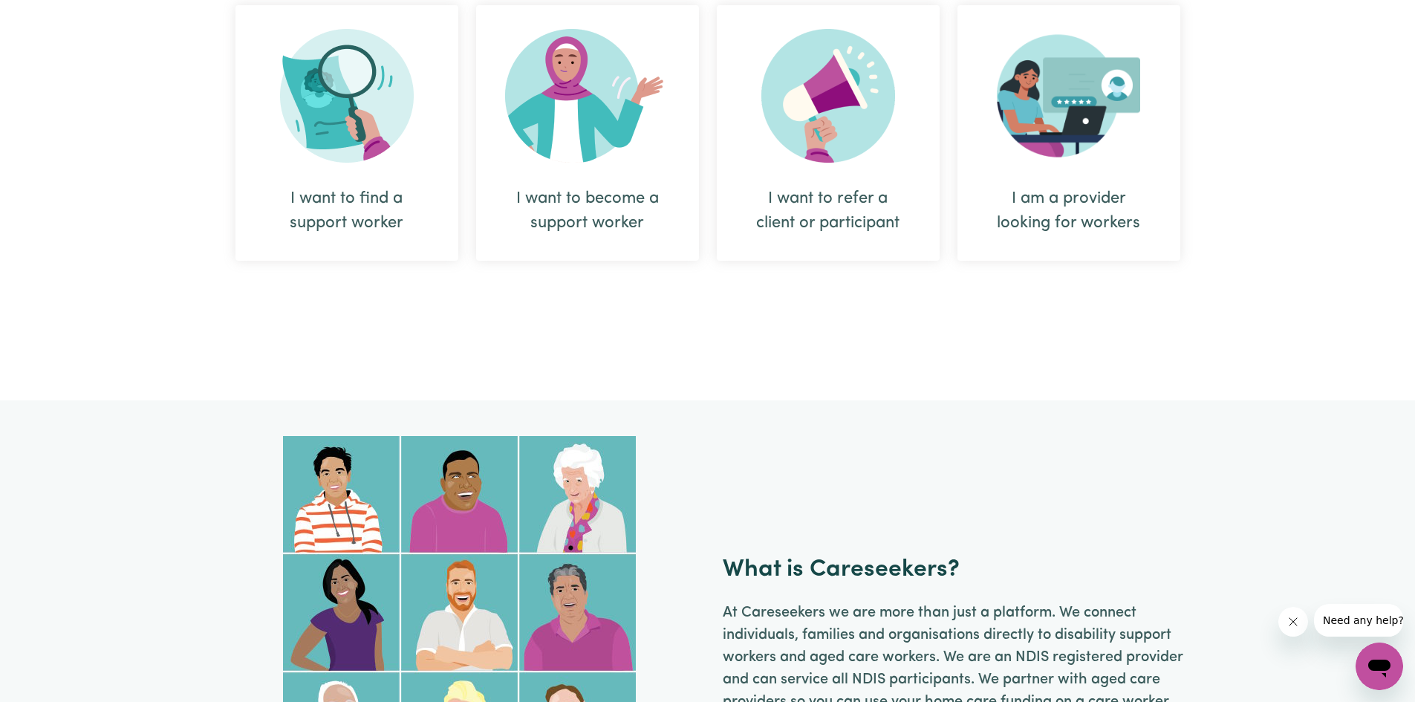
scroll to position [655, 0]
